Goal: Communication & Community: Answer question/provide support

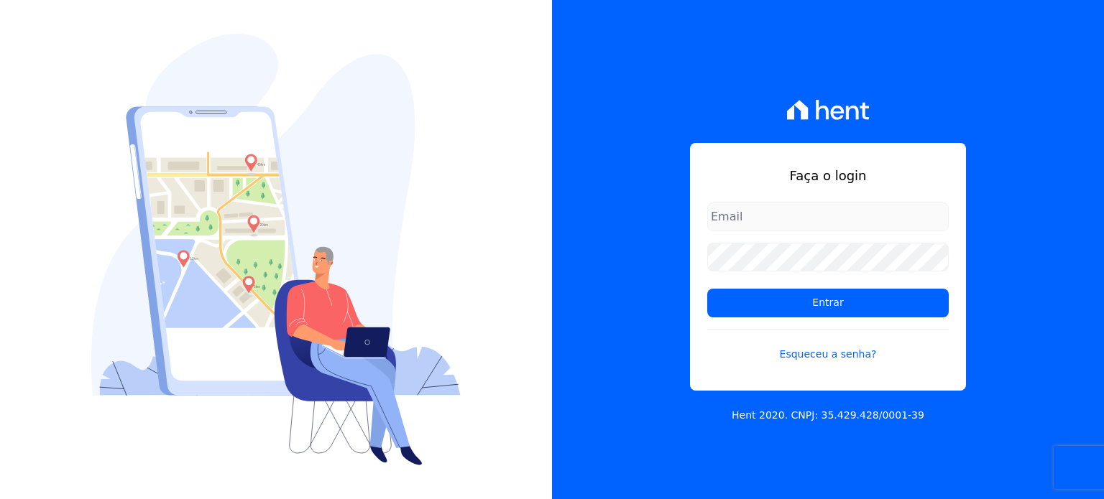
type input "[PERSON_NAME][EMAIL_ADDRESS][PERSON_NAME][DOMAIN_NAME]"
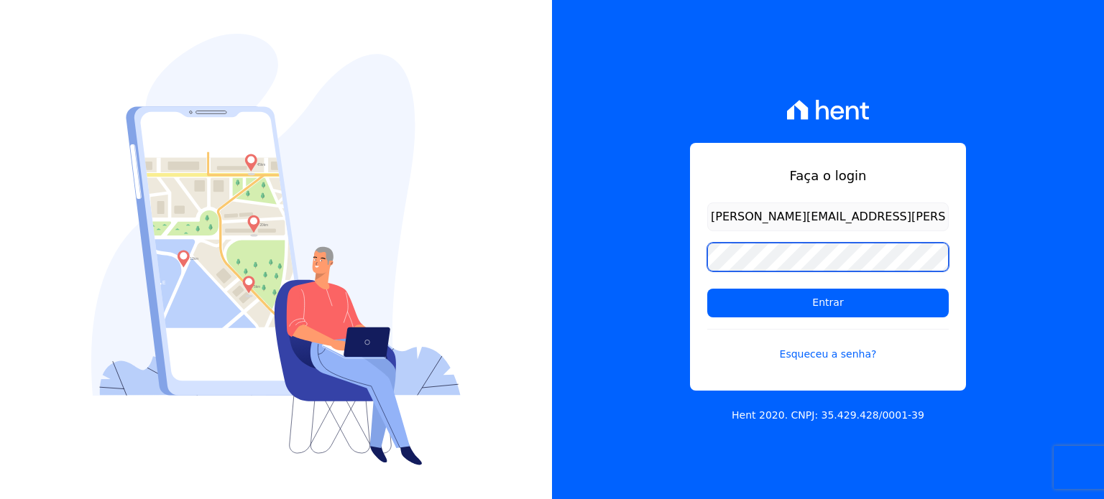
click at [653, 258] on div "Faça o login [PERSON_NAME][EMAIL_ADDRESS][PERSON_NAME][DOMAIN_NAME] Entrar Esqu…" at bounding box center [828, 249] width 552 height 499
click at [707, 289] on input "Entrar" at bounding box center [827, 303] width 241 height 29
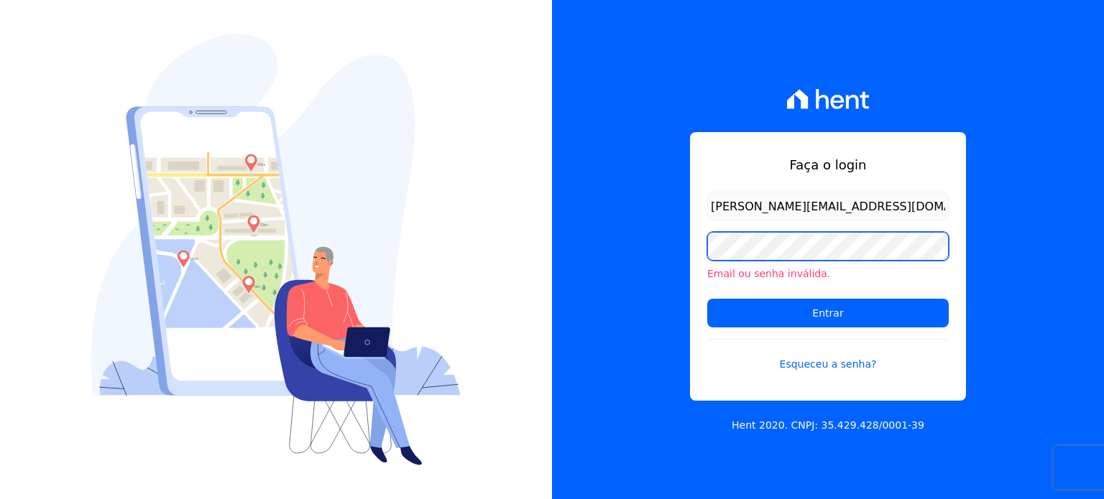
click at [622, 258] on div "Faça o login paula.silva@senziani.com Email ou senha inválida. Entrar Esqueceu …" at bounding box center [828, 249] width 552 height 499
click at [707, 299] on input "Entrar" at bounding box center [827, 313] width 241 height 29
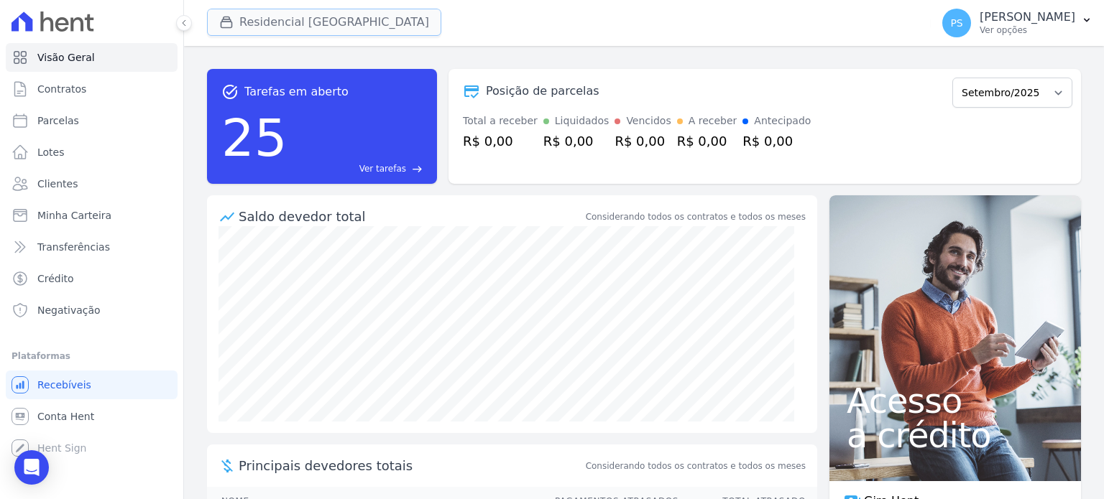
click at [290, 28] on button "Residencial [GEOGRAPHIC_DATA]" at bounding box center [324, 22] width 234 height 27
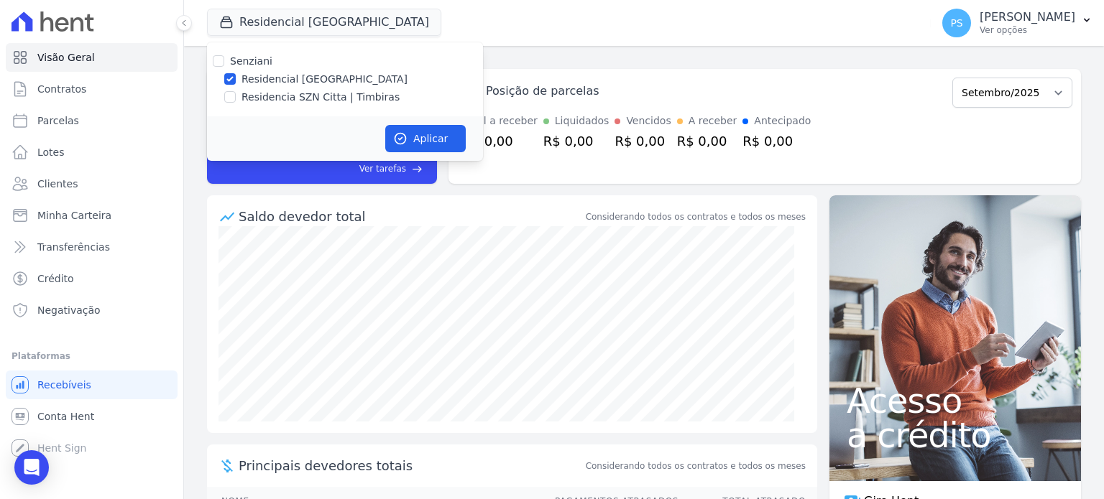
click at [226, 104] on div "Residencia SZN Citta | Timbiras" at bounding box center [345, 97] width 276 height 15
click at [225, 96] on input "Residencia SZN Citta | Timbiras" at bounding box center [229, 96] width 11 height 11
checkbox input "true"
click at [231, 80] on input "Residencial Villa Sardenha" at bounding box center [229, 78] width 11 height 11
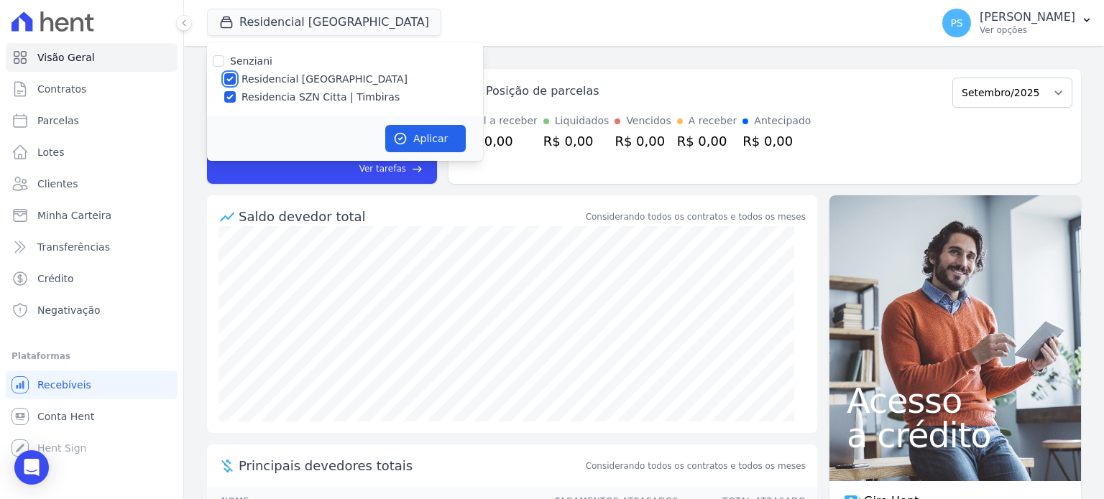
checkbox input "false"
click at [423, 131] on button "Aplicar" at bounding box center [425, 138] width 80 height 27
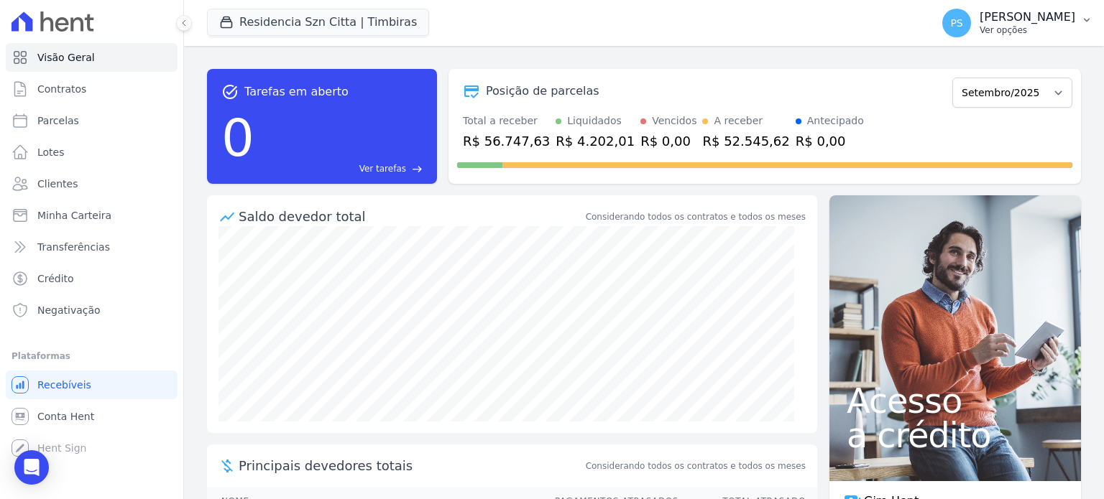
click at [1075, 22] on button "PS Paula Silva Ver opções" at bounding box center [1017, 23] width 173 height 40
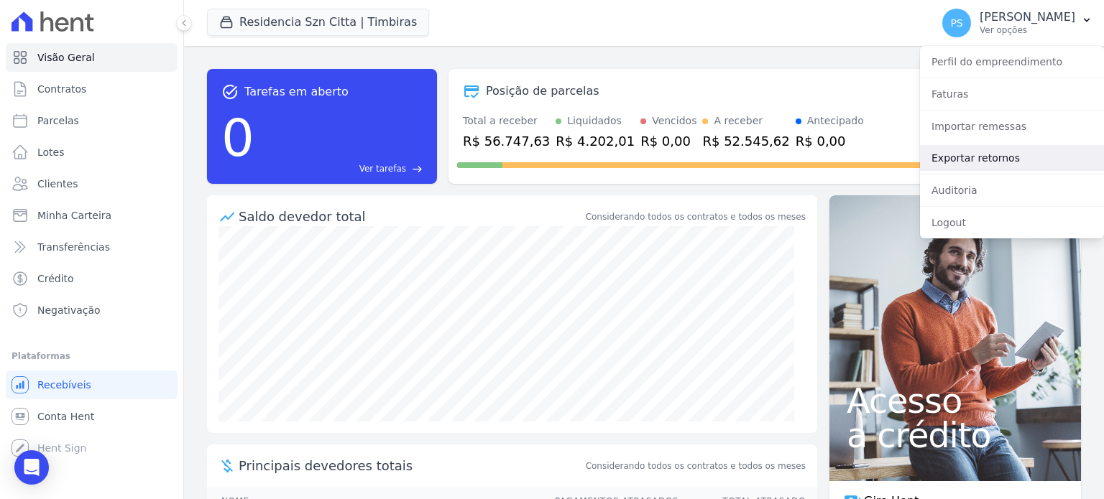
click at [965, 159] on link "Exportar retornos" at bounding box center [1012, 158] width 184 height 26
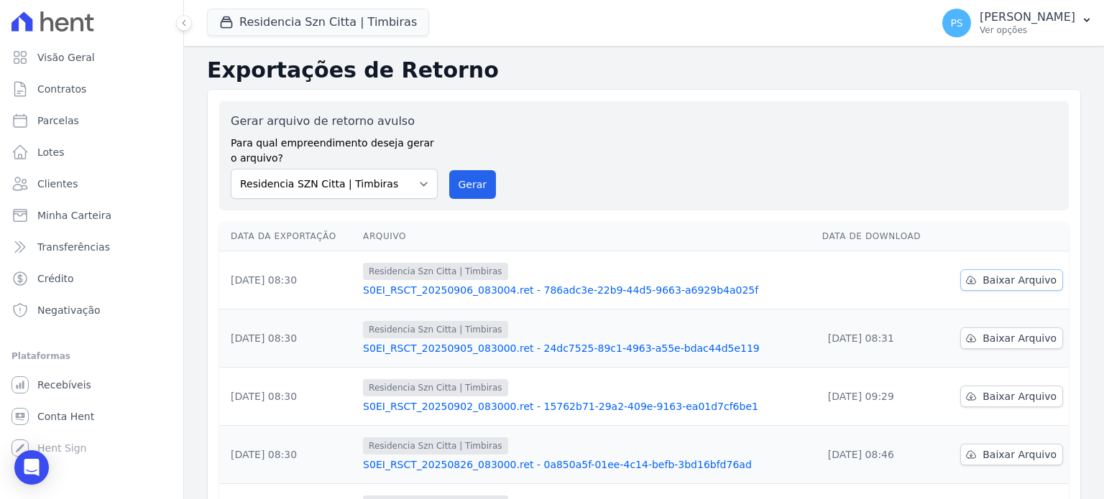
click at [1006, 280] on span "Baixar Arquivo" at bounding box center [1019, 280] width 74 height 14
click at [58, 121] on span "Parcelas" at bounding box center [58, 121] width 42 height 14
select select
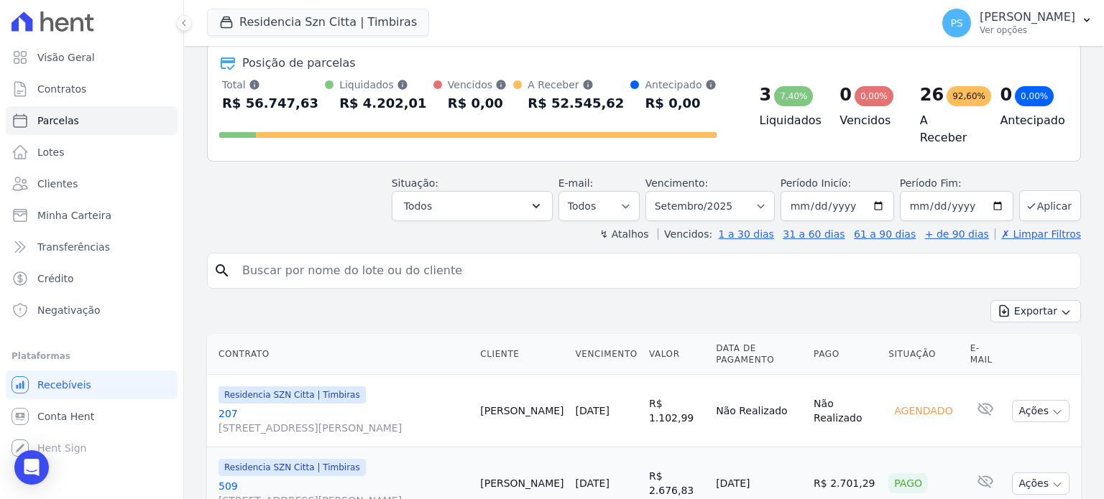
scroll to position [72, 0]
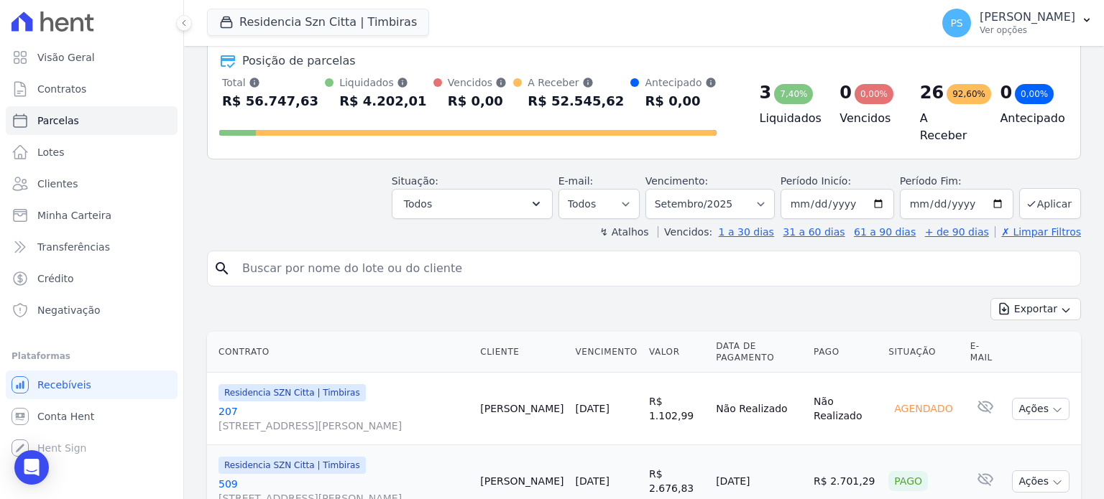
click at [456, 267] on input "search" at bounding box center [654, 268] width 841 height 29
type input "joao ricc"
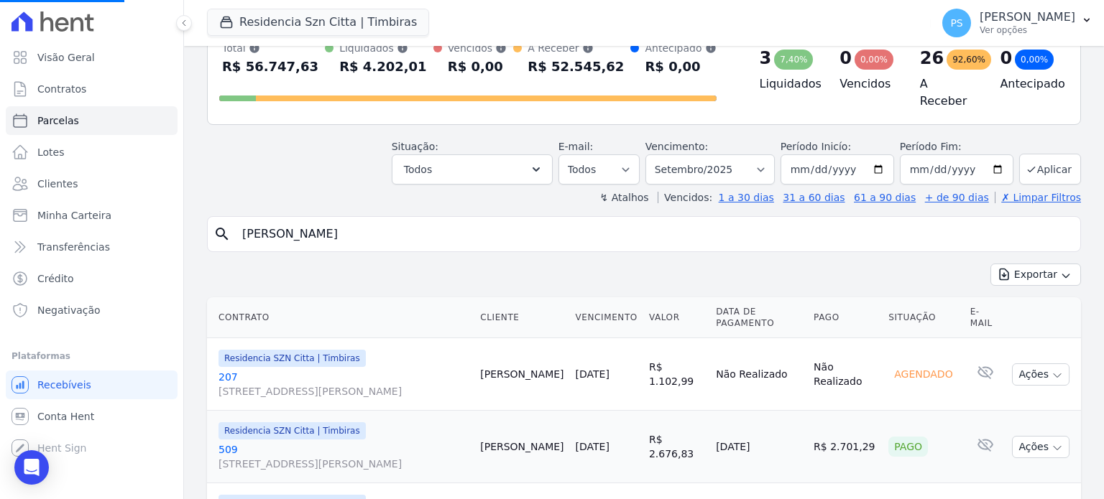
scroll to position [224, 0]
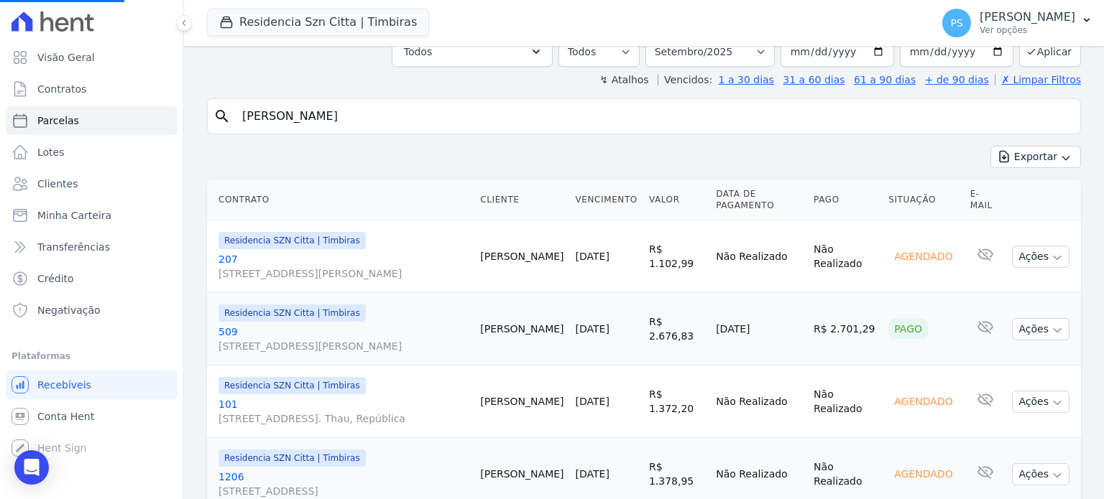
select select
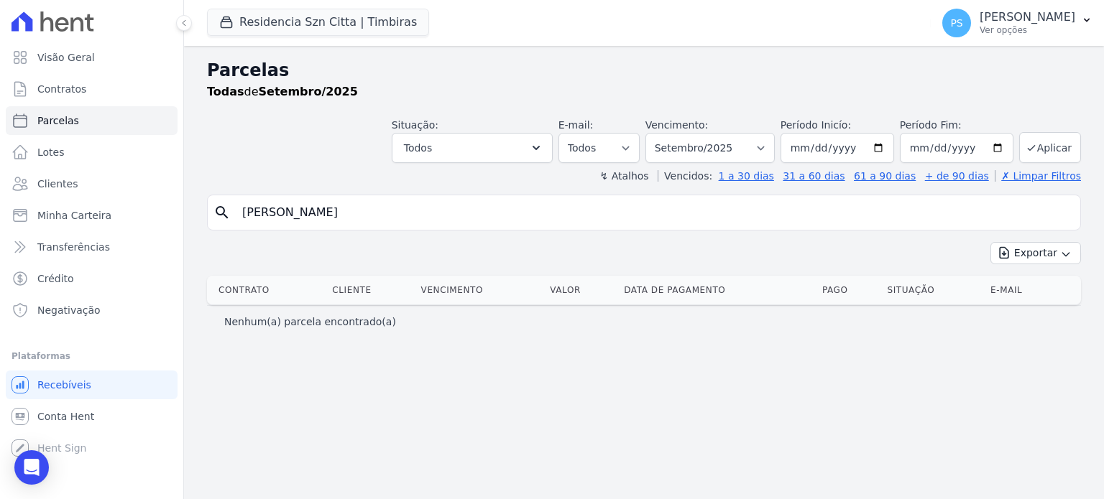
click at [325, 218] on input "joao ricc" at bounding box center [654, 212] width 841 height 29
type input "joao"
select select
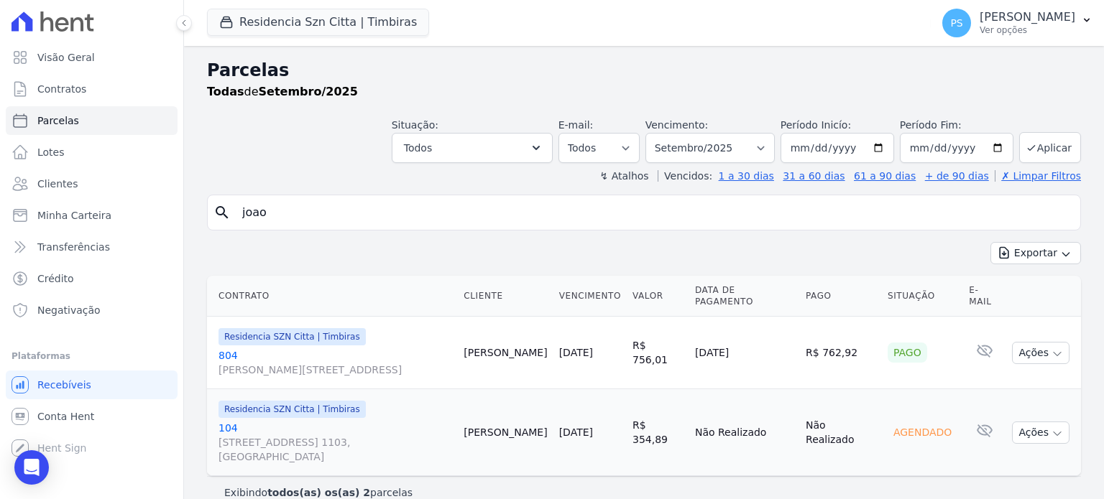
click at [322, 216] on input "joao" at bounding box center [654, 212] width 841 height 29
type input "joao manuel"
select select
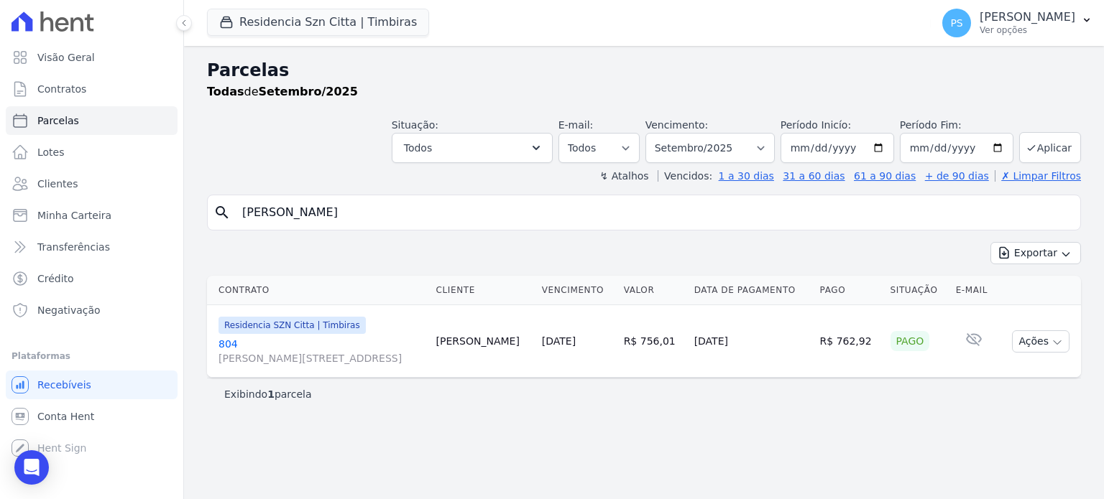
click at [917, 344] on div "Pago" at bounding box center [910, 341] width 40 height 20
click at [1085, 14] on icon "button" at bounding box center [1086, 19] width 11 height 11
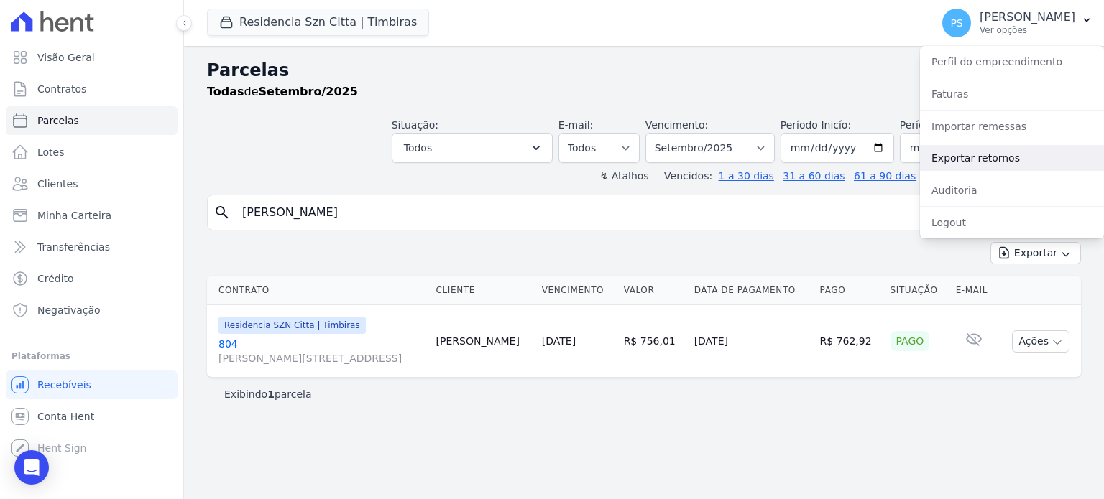
click at [992, 160] on link "Exportar retornos" at bounding box center [1012, 158] width 184 height 26
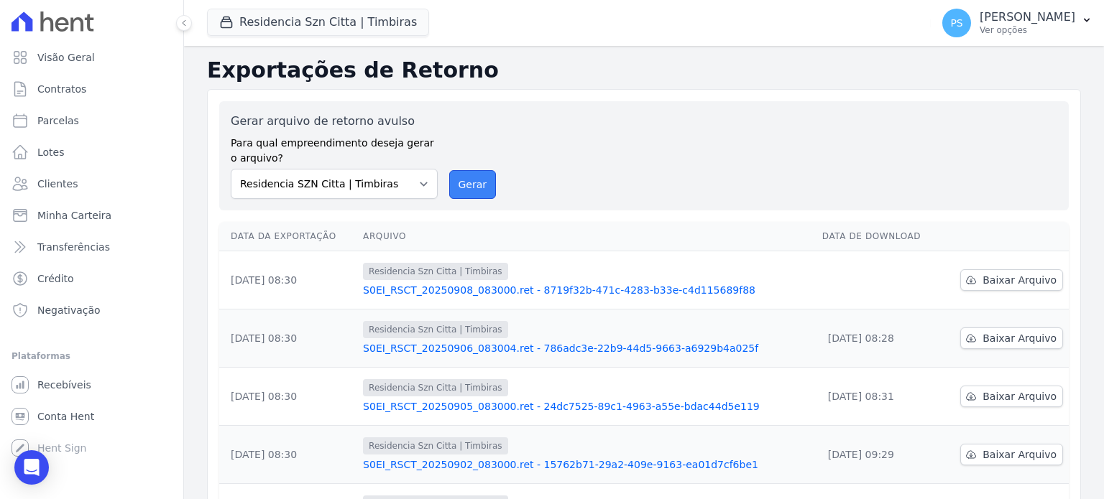
click at [467, 185] on button "Gerar" at bounding box center [472, 184] width 47 height 29
click at [22, 462] on div "Open Intercom Messenger" at bounding box center [32, 468] width 38 height 38
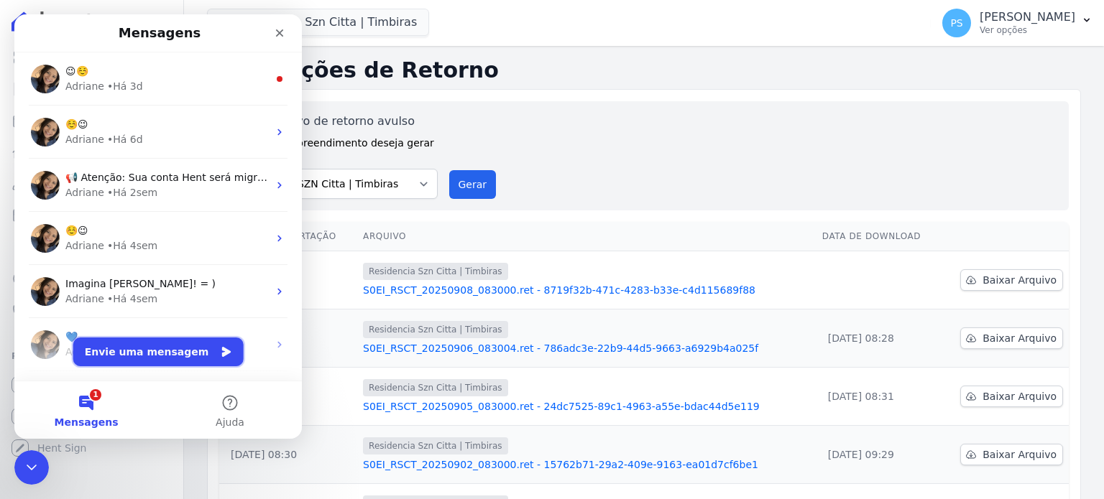
click at [127, 354] on button "Envie uma mensagem" at bounding box center [158, 352] width 170 height 29
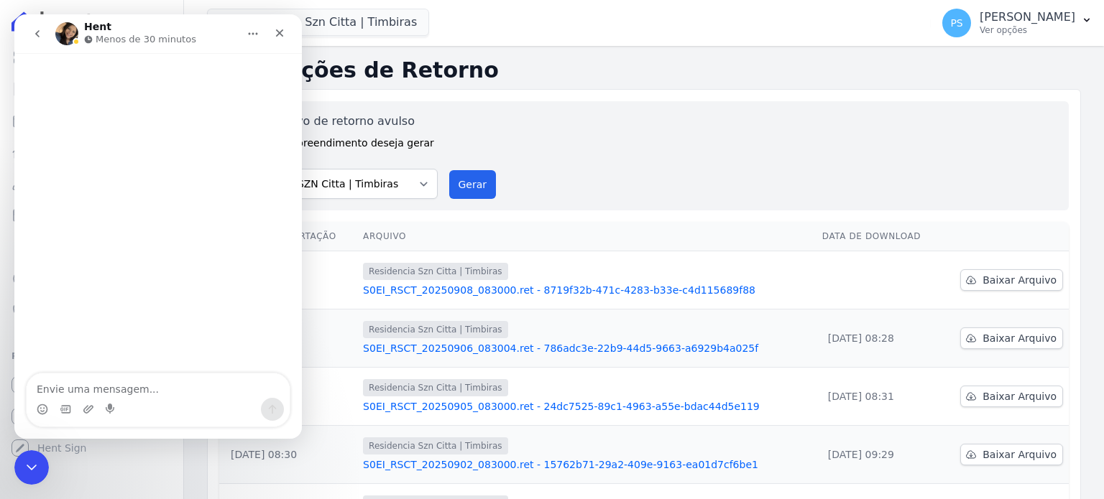
click at [145, 382] on textarea "Envie uma mensagem..." at bounding box center [158, 386] width 263 height 24
type textarea "Adriane, bom dia. Tudo bem?"
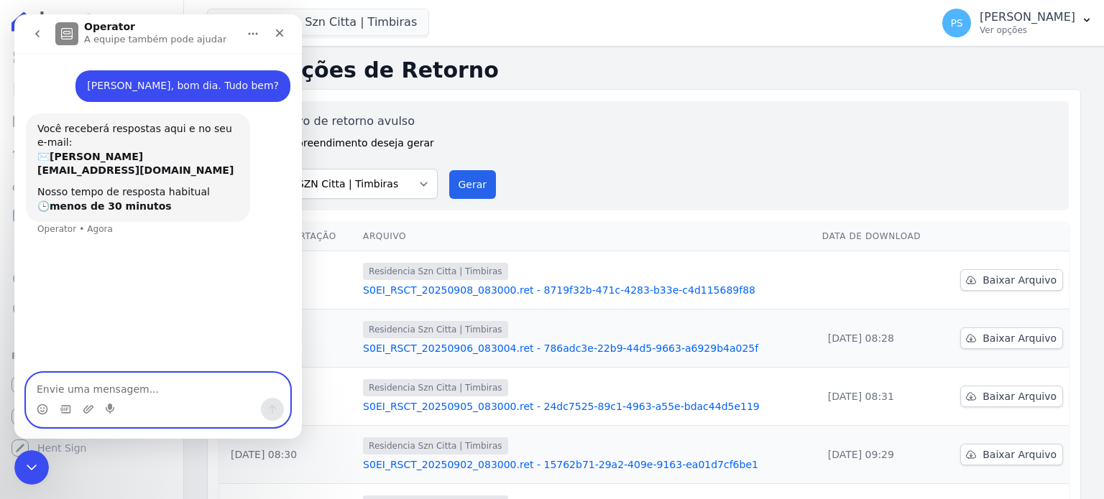
click at [138, 391] on textarea "Envie uma mensagem..." at bounding box center [158, 386] width 263 height 24
click at [92, 408] on icon "Upload do anexo" at bounding box center [88, 409] width 10 height 8
click at [145, 387] on textarea "Envie uma mensagem..." at bounding box center [158, 386] width 263 height 24
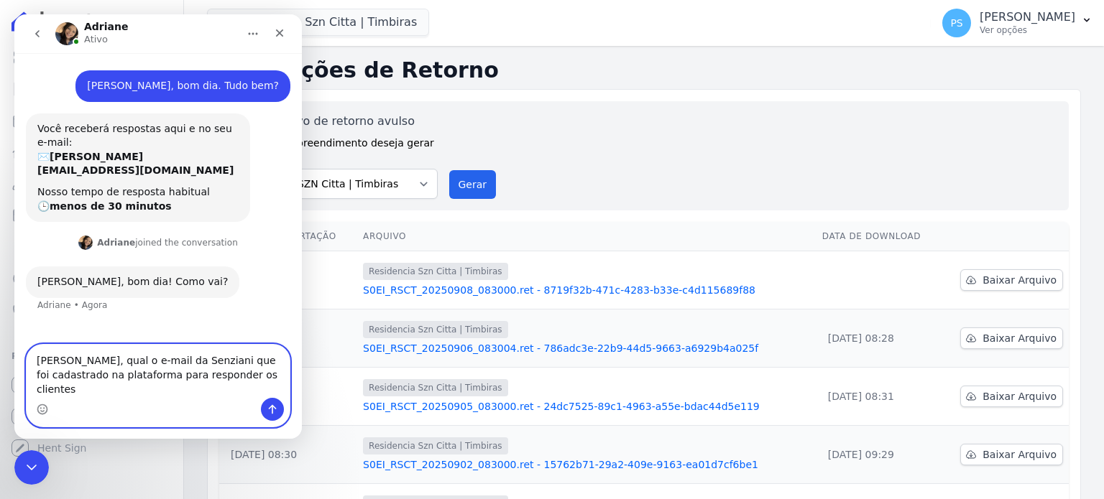
type textarea "Adriane, qual o e-mail da Senziani que foi cadastrado na plataforma para respon…"
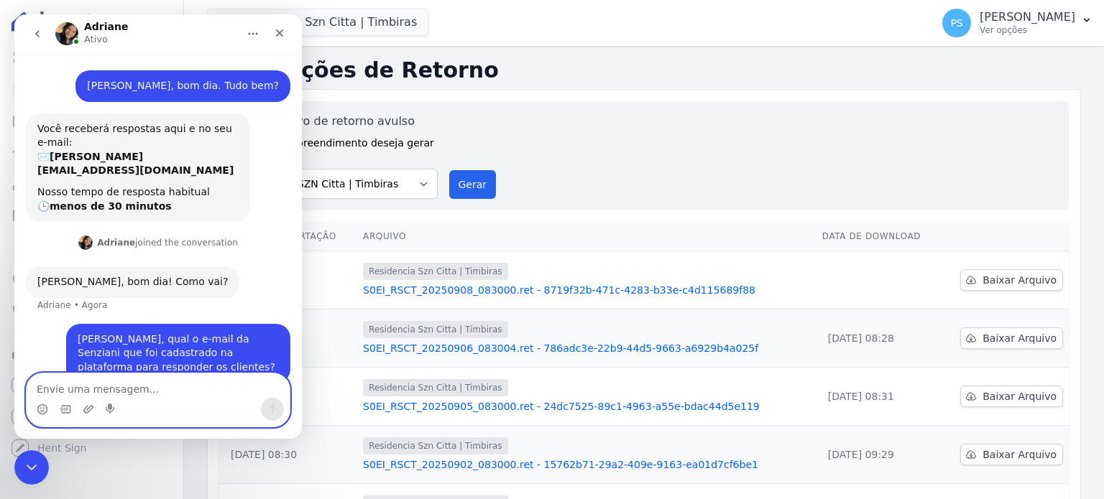
scroll to position [11, 0]
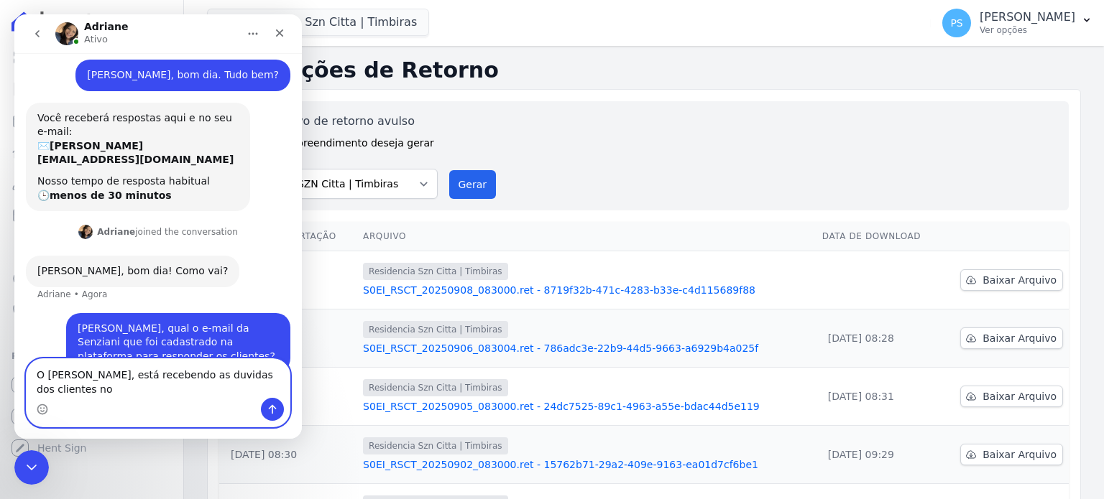
type textarea "O Fabio, está recebendo as duvidas dos clientes no"
click at [173, 390] on textarea "O Fabio, está recebendo as duvidas dos clientes no" at bounding box center [158, 378] width 263 height 39
drag, startPoint x: 268, startPoint y: 387, endPoint x: 14, endPoint y: 389, distance: 253.7
click at [14, 374] on html "Adriane Ativo Adriane, bom dia. Tudo bem? Paula • Agora Você receberá respostas…" at bounding box center [157, 226] width 287 height 425
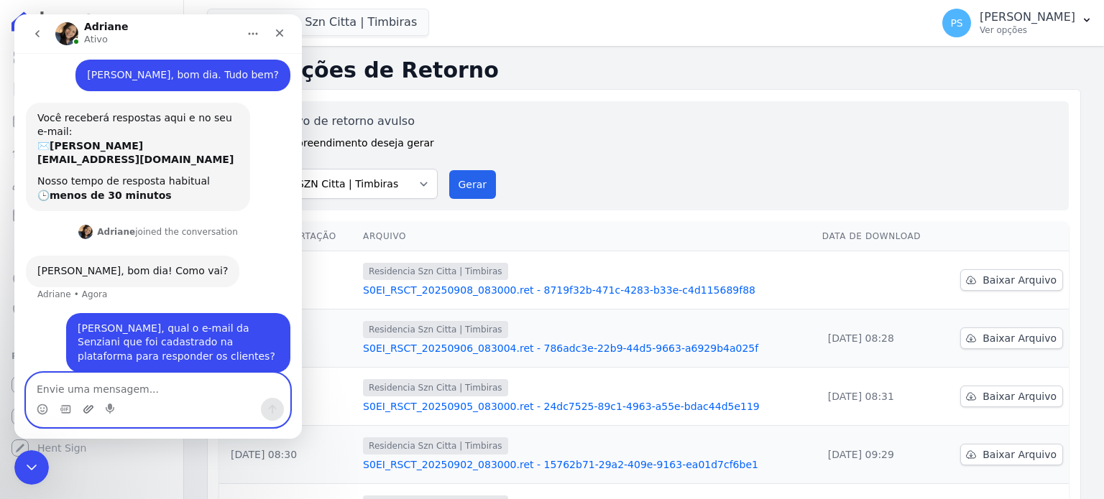
click at [83, 410] on icon "Upload do anexo" at bounding box center [88, 409] width 11 height 11
click at [129, 390] on textarea "Envie uma mensagem..." at bounding box center [158, 386] width 263 height 24
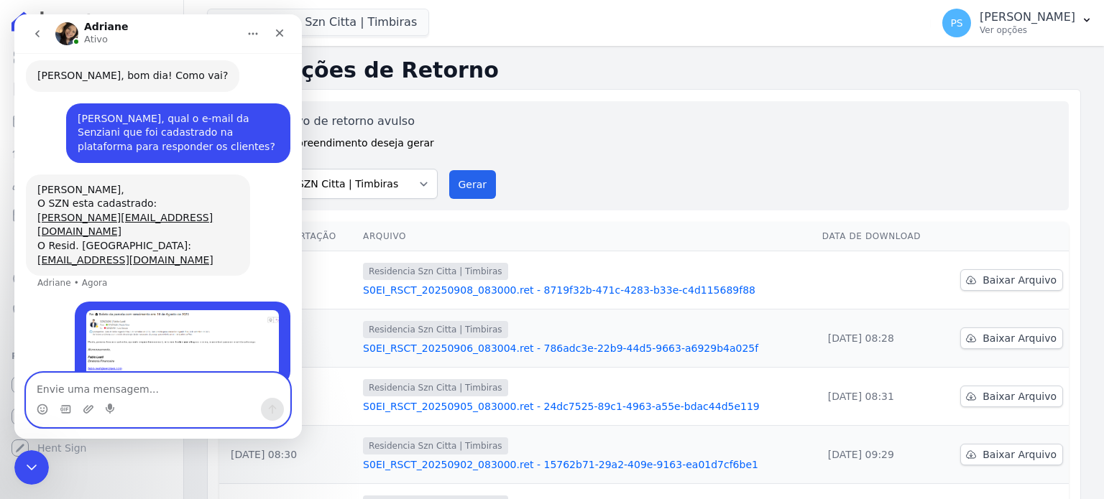
scroll to position [206, 0]
click at [106, 385] on textarea "Envie uma mensagem..." at bounding box center [158, 386] width 263 height 24
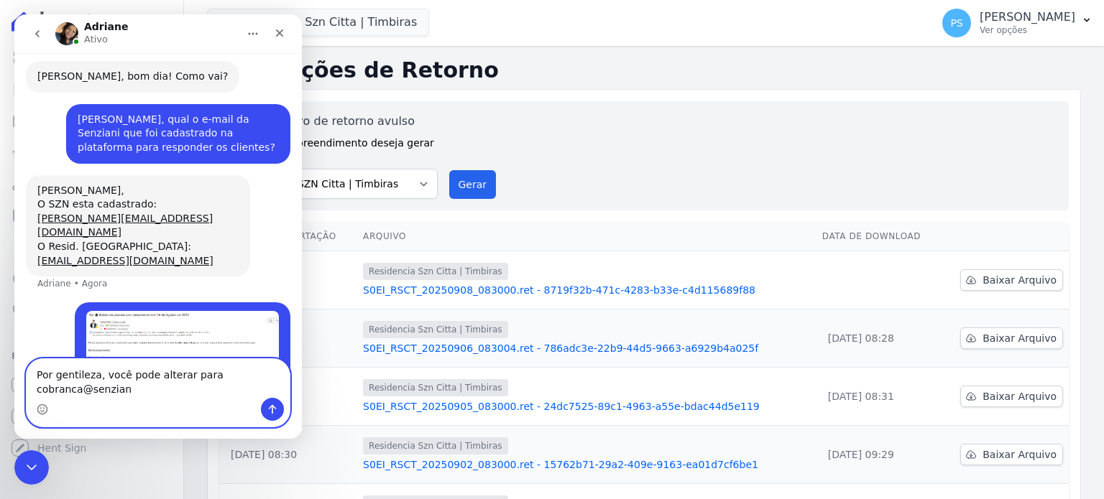
scroll to position [220, 0]
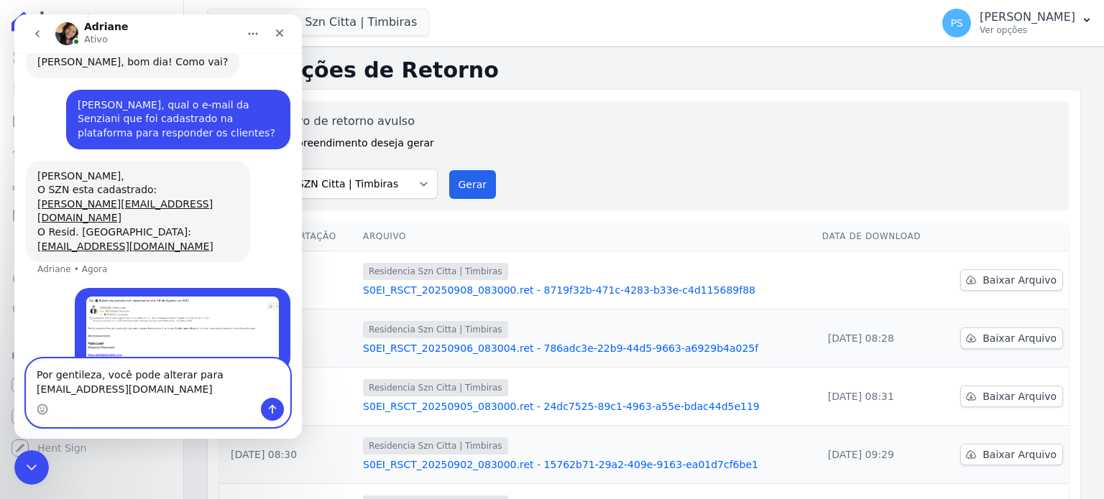
type textarea "Por gentileza, você pode alterar para cobranca@senziani.com?"
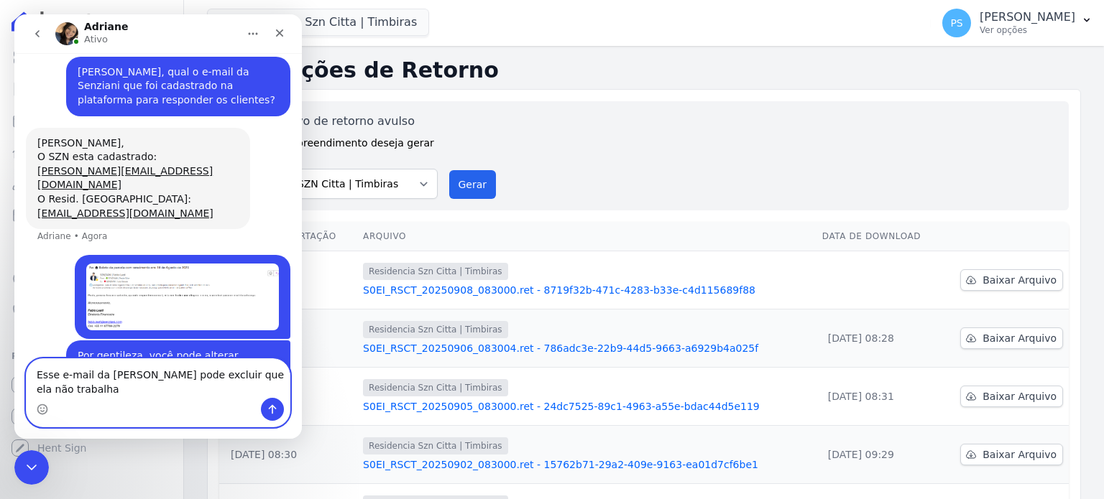
scroll to position [267, 0]
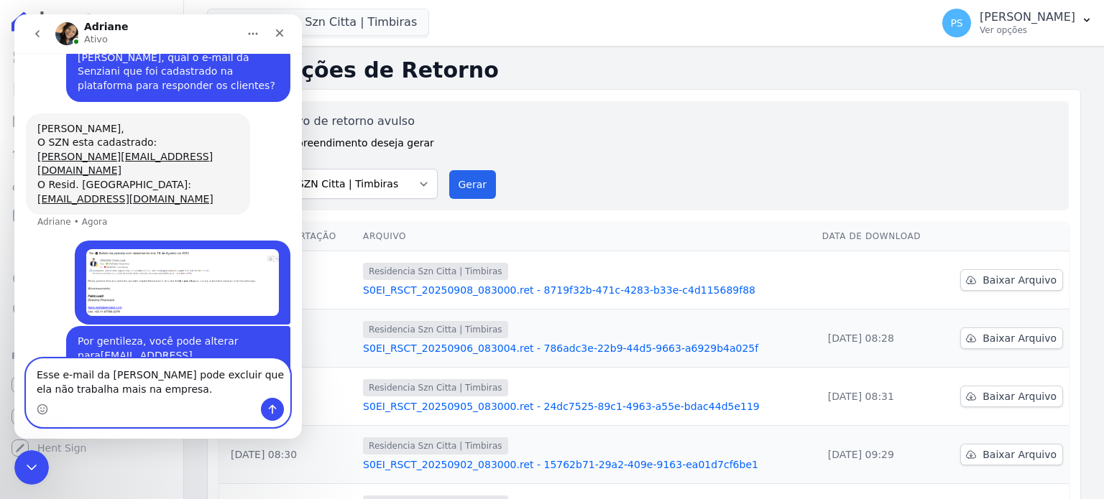
type textarea "Esse e-mail da Veronica pode excluir que ela não trabalha mais na empresa."
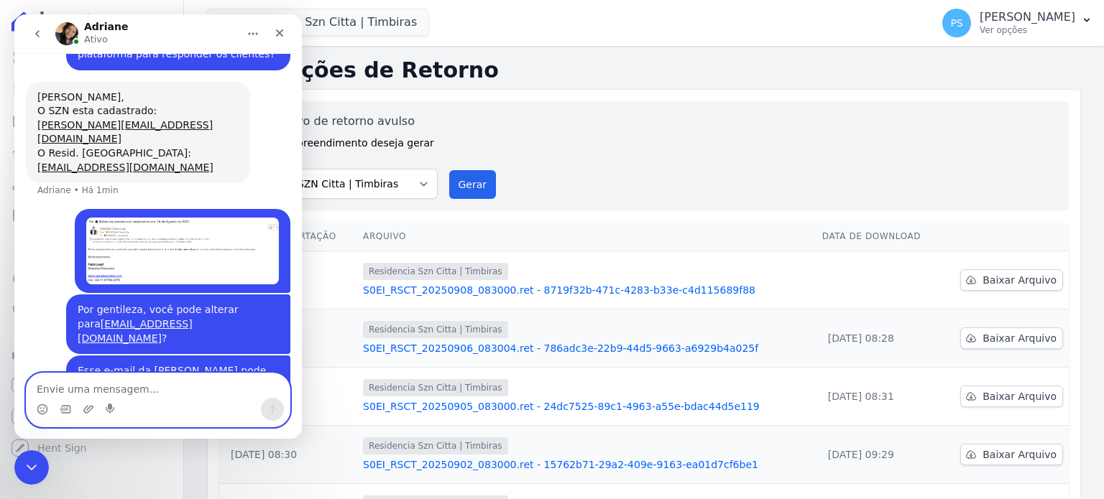
scroll to position [355, 0]
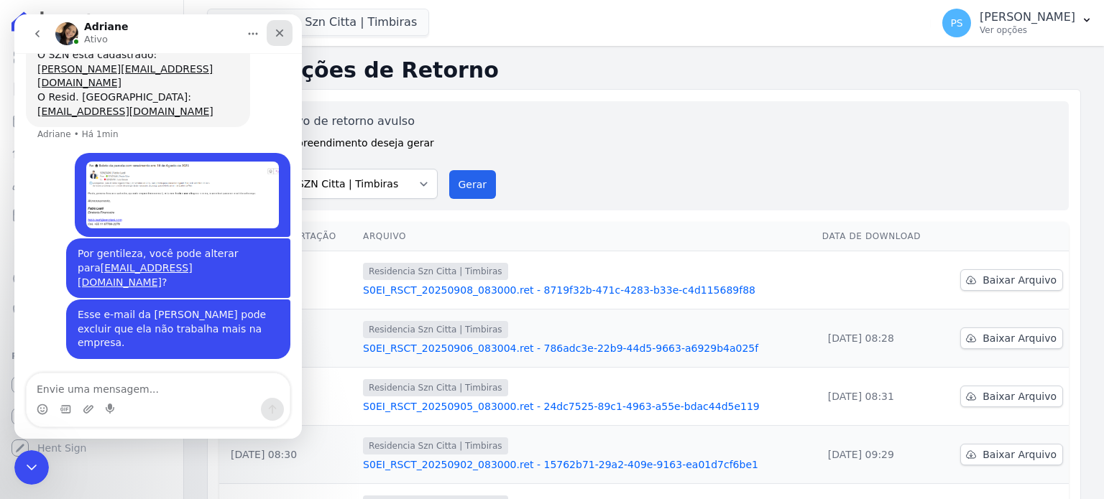
click at [274, 32] on icon "Fechar" at bounding box center [279, 32] width 11 height 11
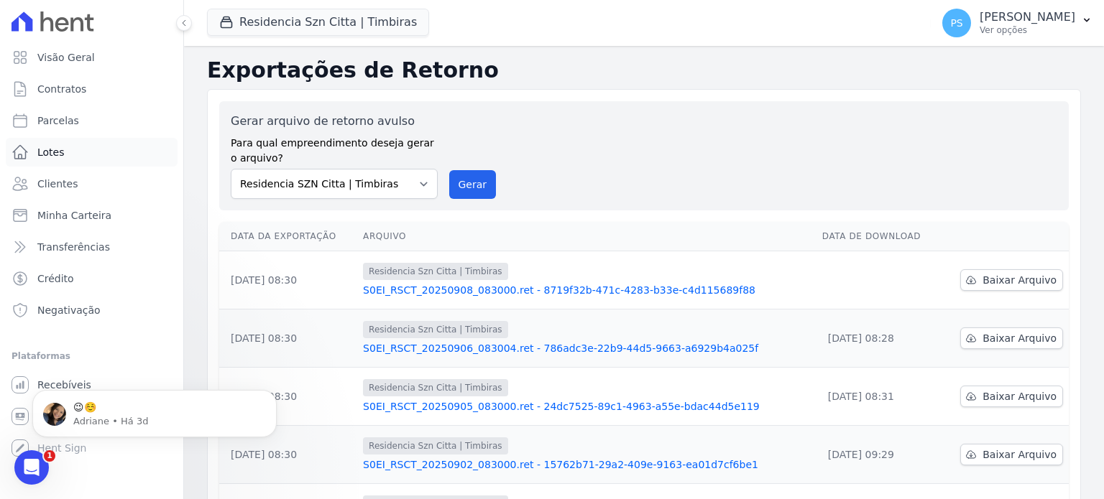
scroll to position [0, 0]
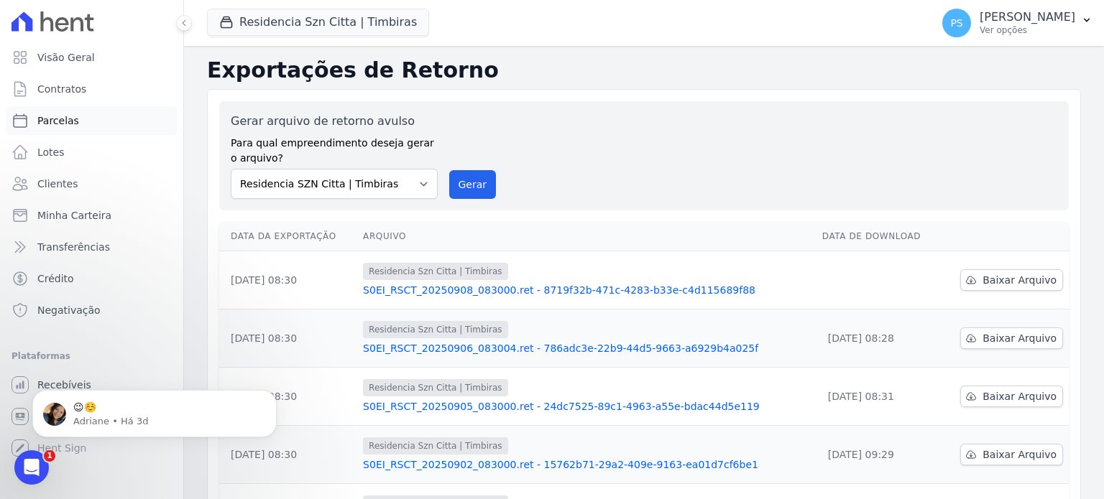
click at [47, 127] on span "Parcelas" at bounding box center [58, 121] width 42 height 14
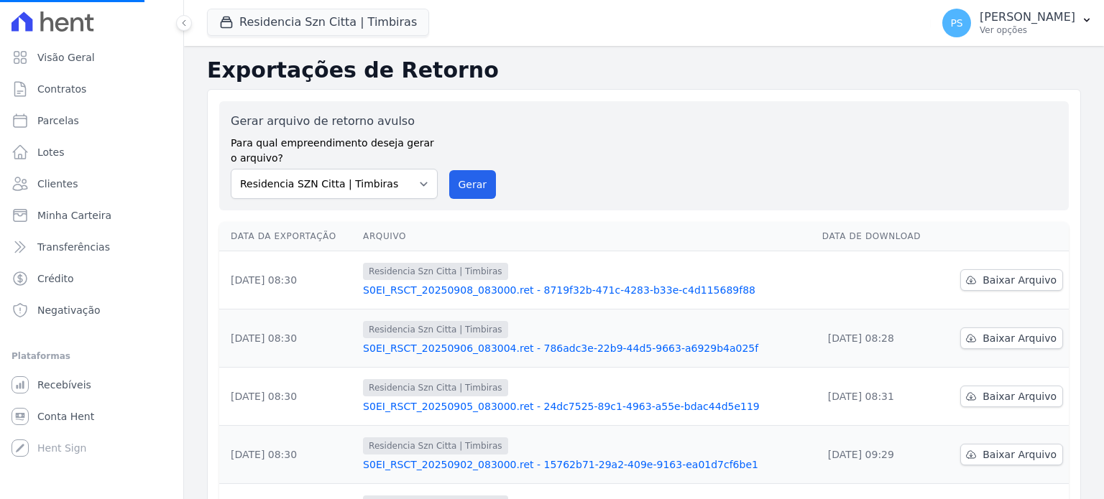
select select
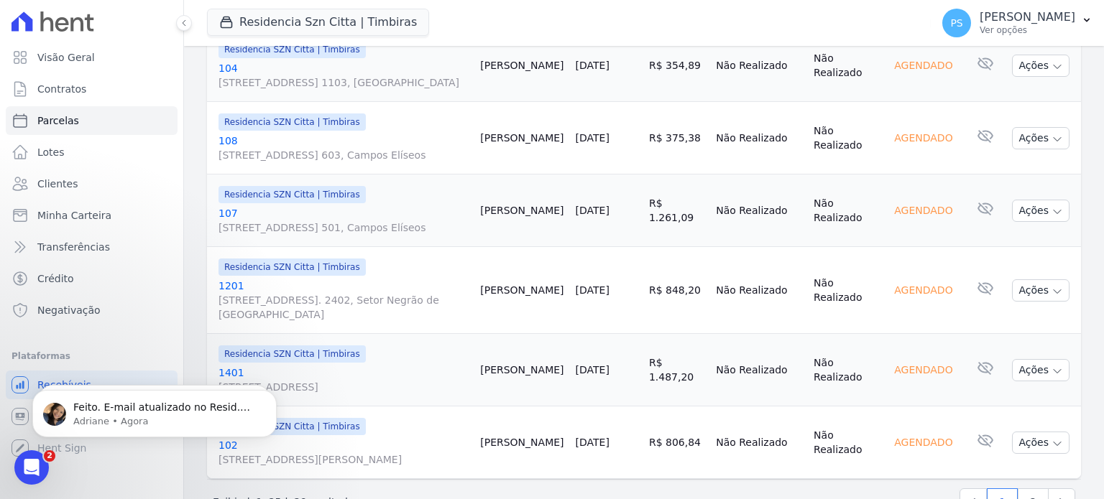
scroll to position [1854, 0]
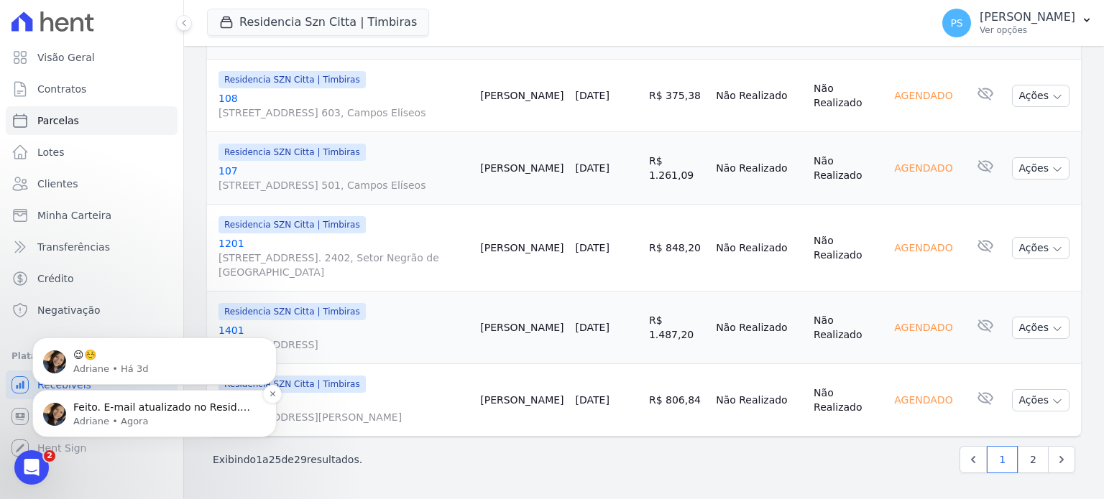
click at [155, 409] on p "Feito. E-mail atualizado no Resid. Villla Sardenha. ; )" at bounding box center [165, 408] width 185 height 14
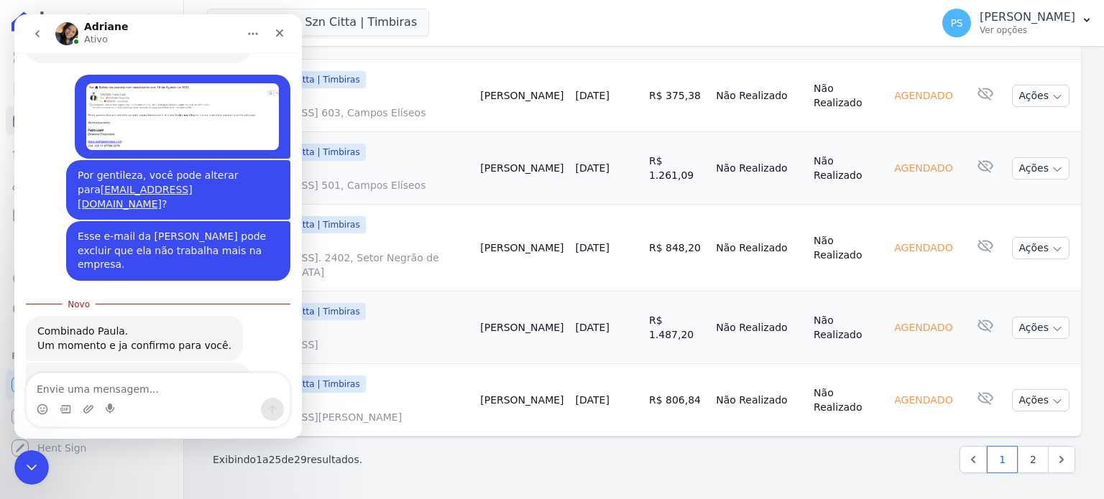
scroll to position [427, 0]
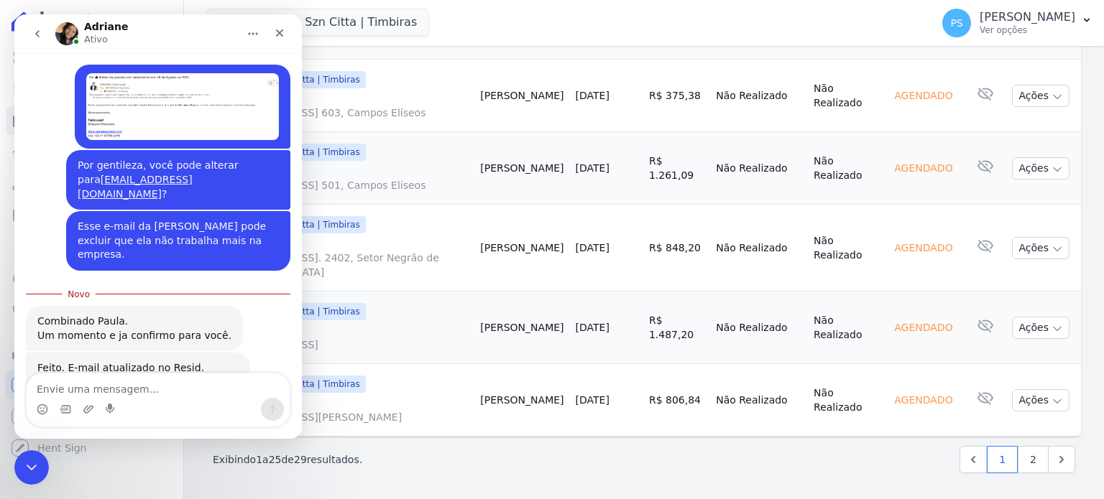
click at [127, 382] on textarea "Envie uma mensagem..." at bounding box center [158, 386] width 263 height 24
type textarea "A"
type textarea "Obrigada."
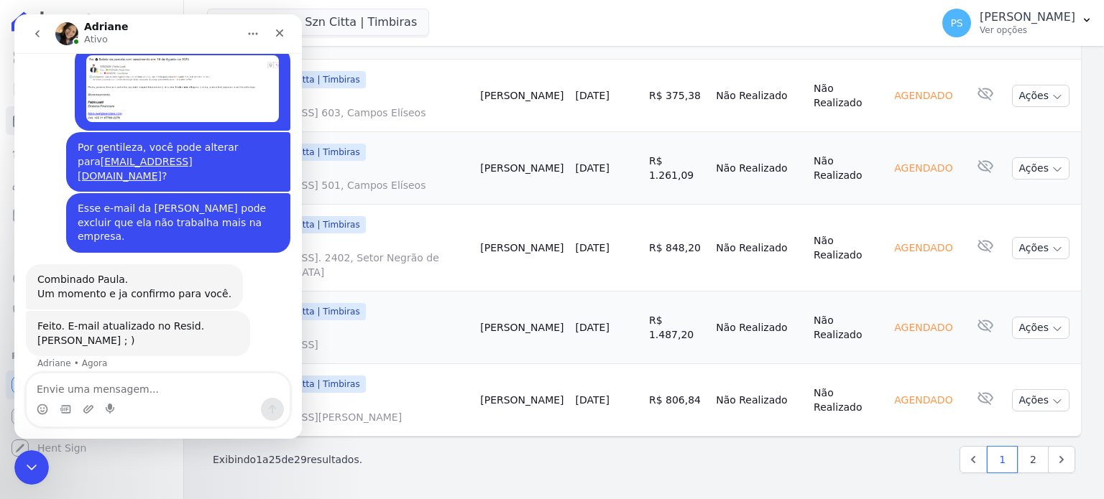
click at [776, 16] on div "Residencia Szn Citta | Timbiras Senziani Residencial Villa Sardenha Residencia …" at bounding box center [566, 22] width 718 height 47
